Goal: Find contact information: Find contact information

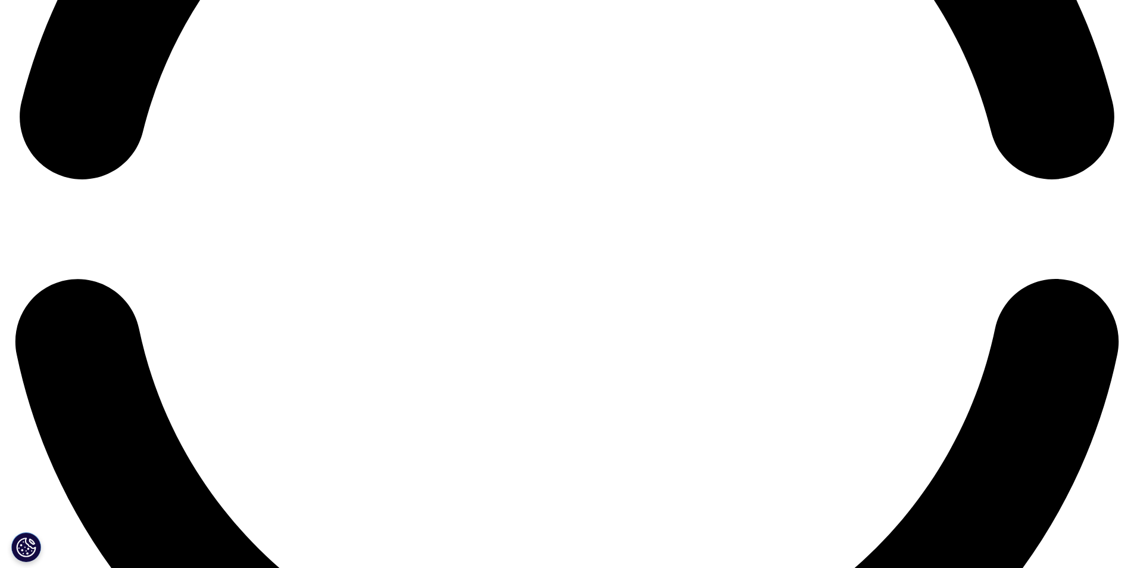
scroll to position [2596, 0]
drag, startPoint x: 719, startPoint y: 421, endPoint x: 772, endPoint y: 428, distance: 52.8
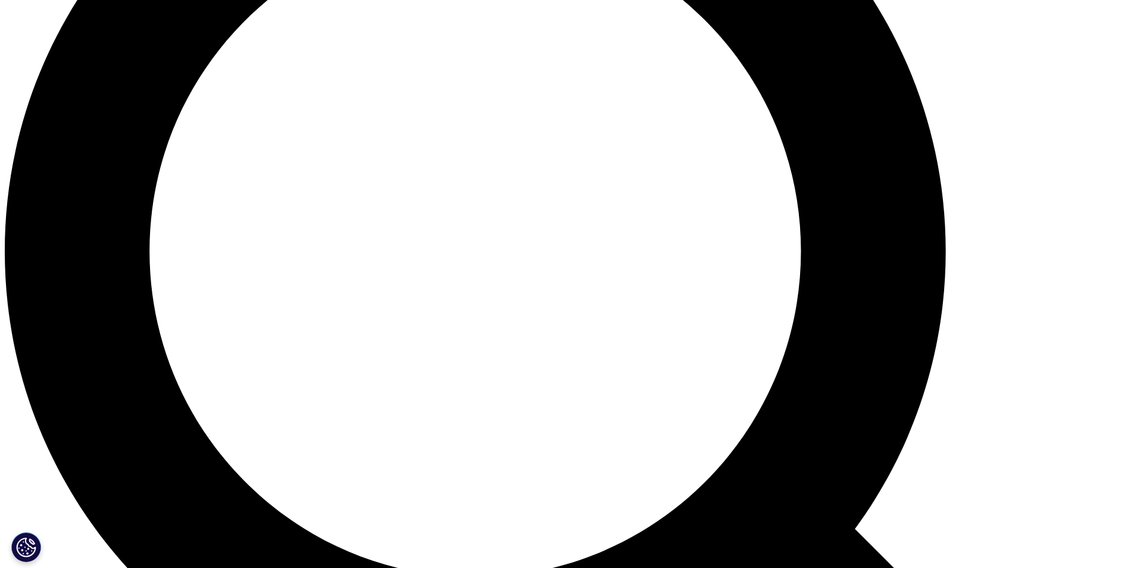
scroll to position [1370, 0]
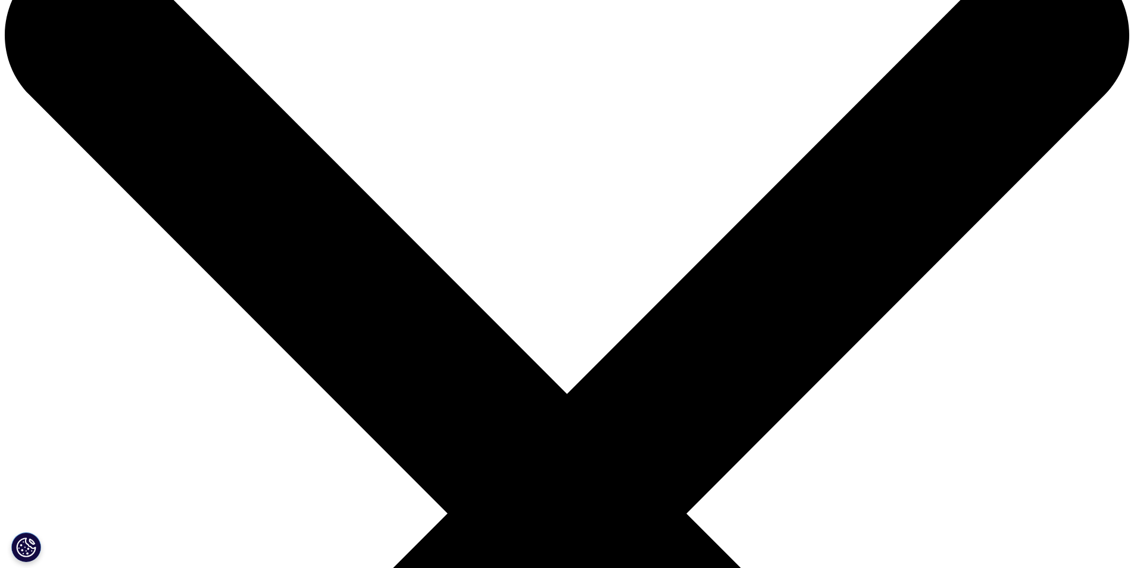
scroll to position [0, 0]
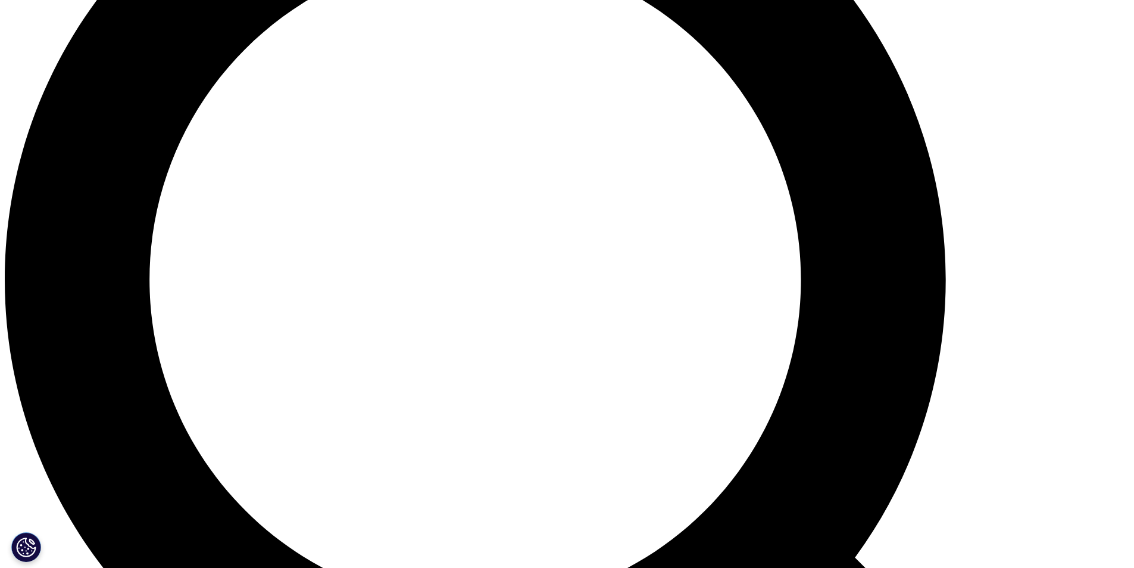
scroll to position [1344, 0]
